Goal: Information Seeking & Learning: Learn about a topic

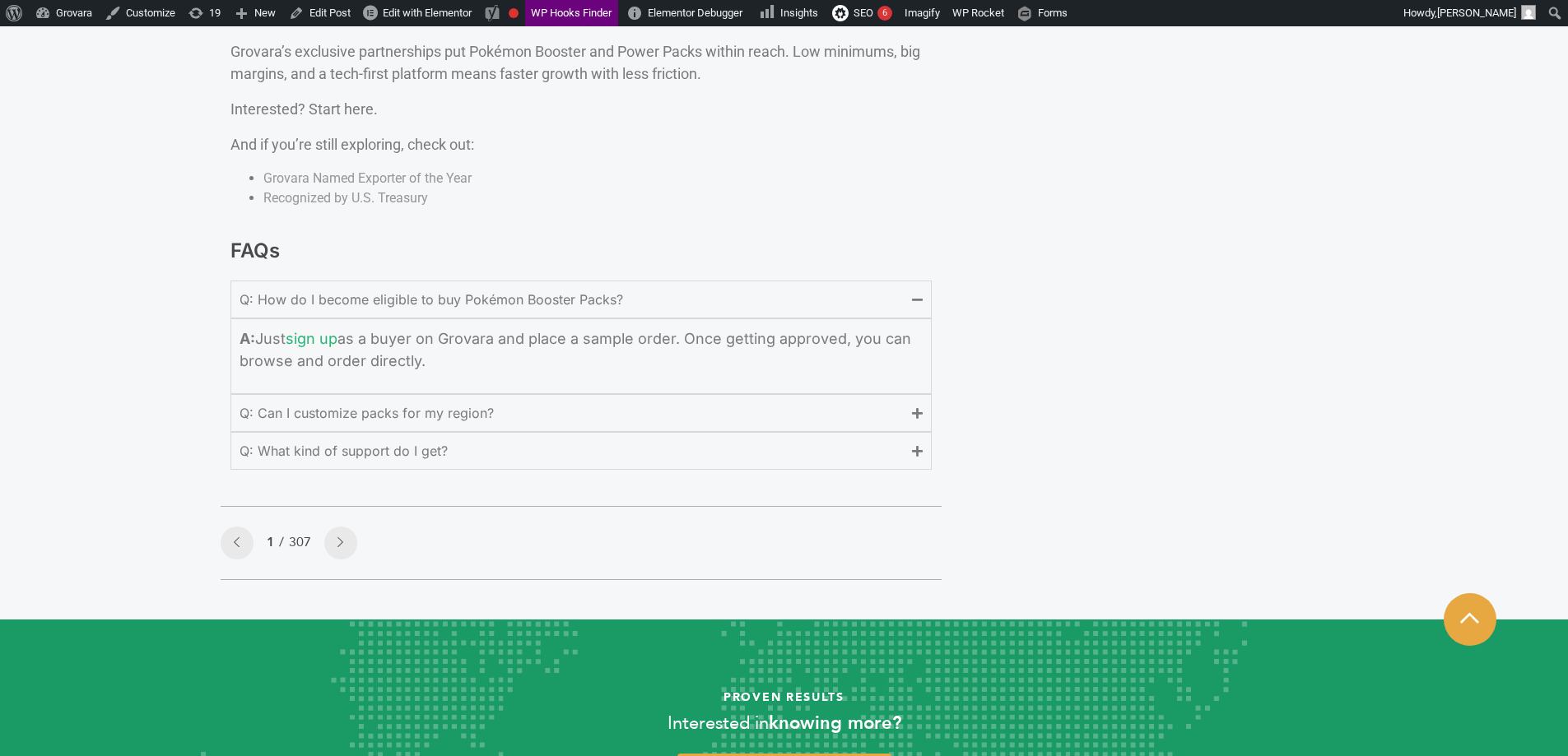
scroll to position [4031, 0]
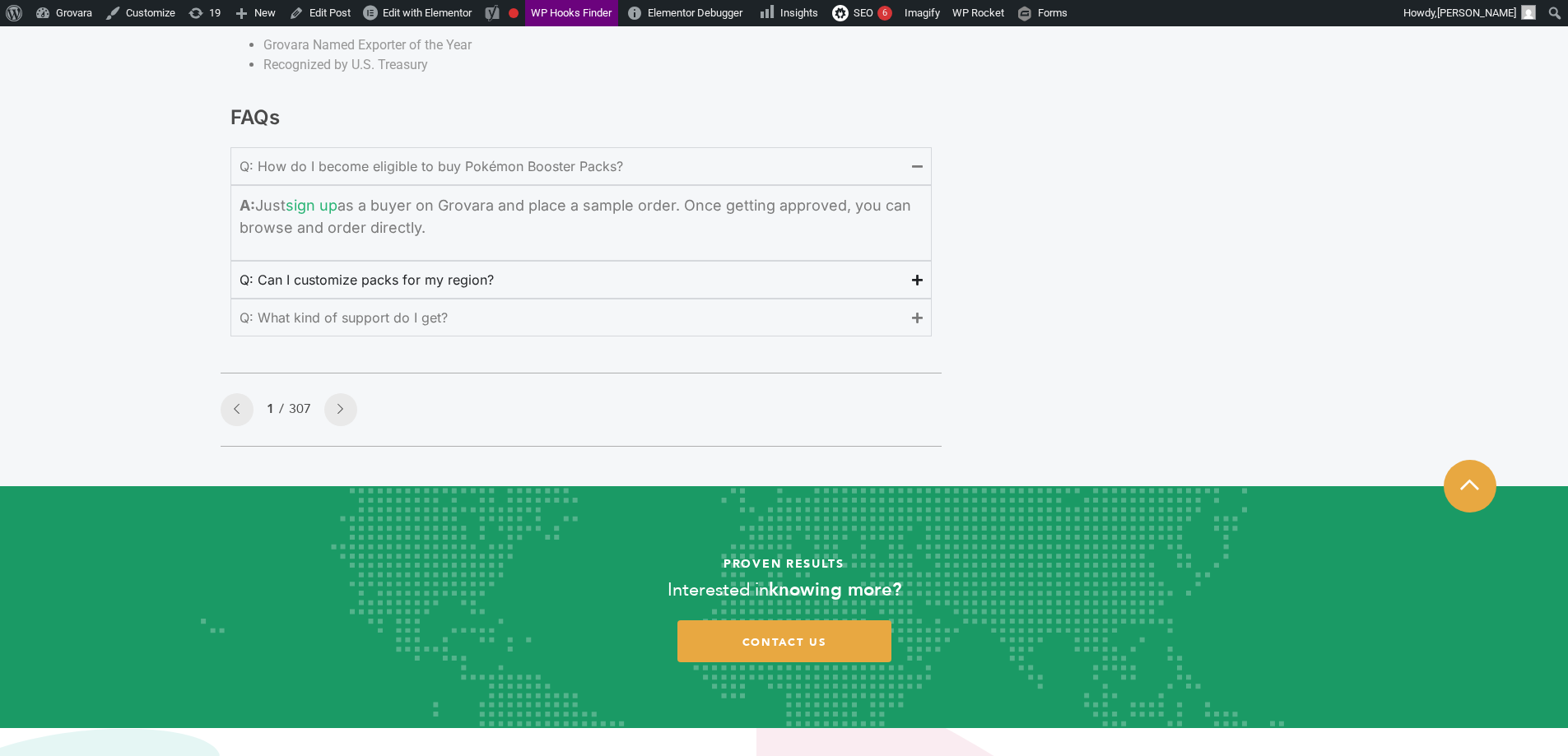
click at [531, 274] on summary "Q: Can I customize packs for my region?" at bounding box center [581, 279] width 701 height 38
click at [514, 315] on summary "Q: What kind of support do I get?" at bounding box center [581, 317] width 701 height 38
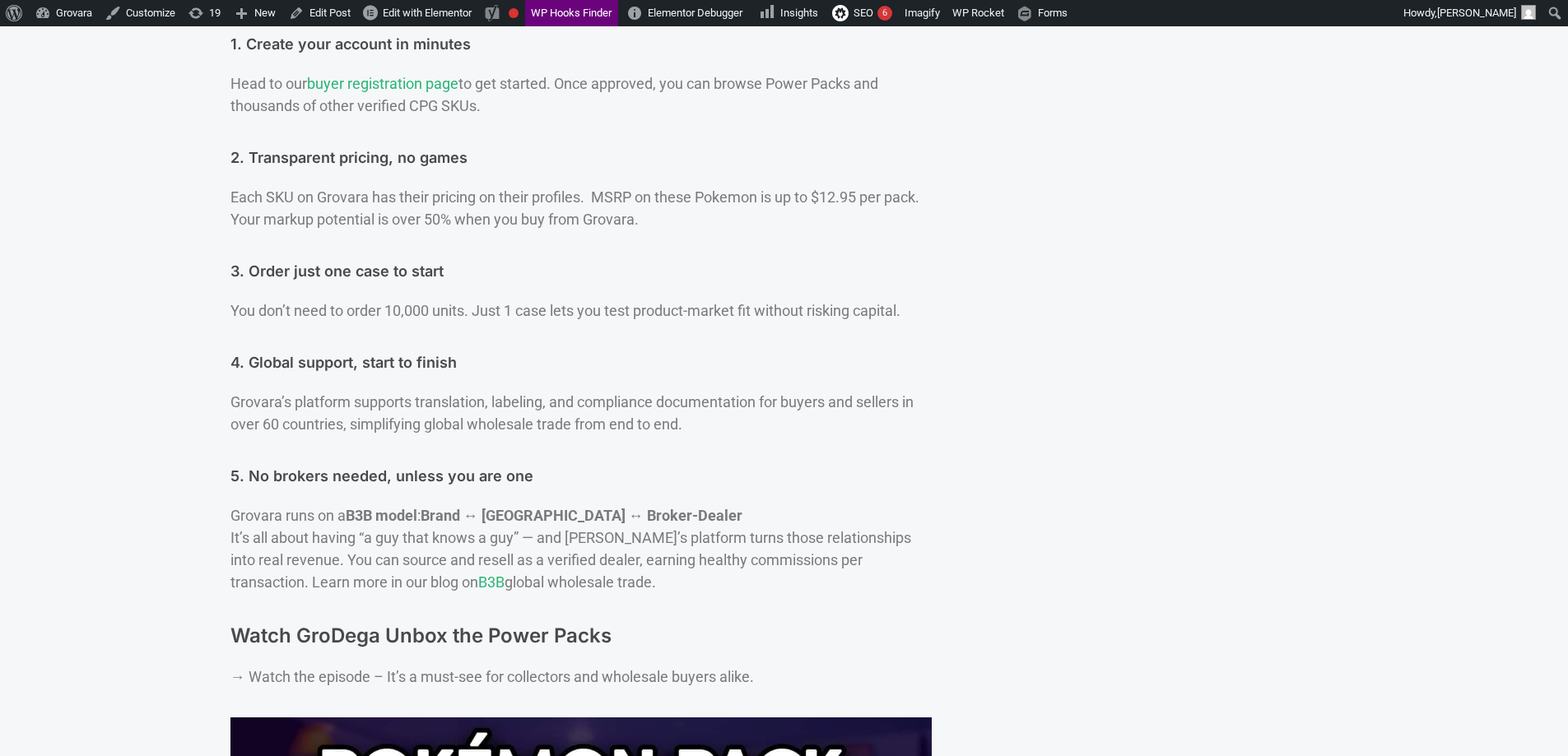
scroll to position [0, 0]
